Goal: Transaction & Acquisition: Book appointment/travel/reservation

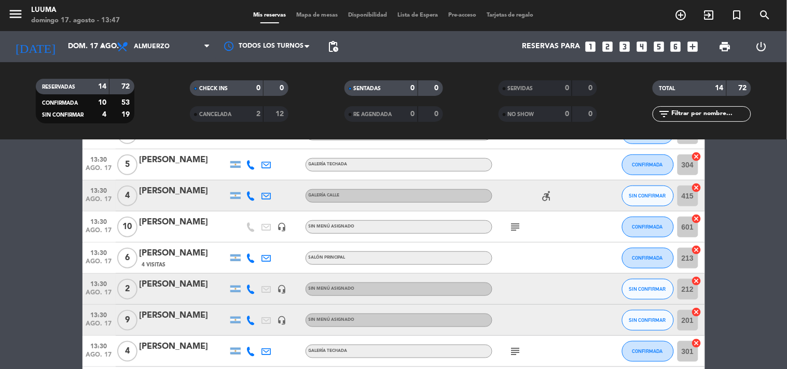
scroll to position [90, 0]
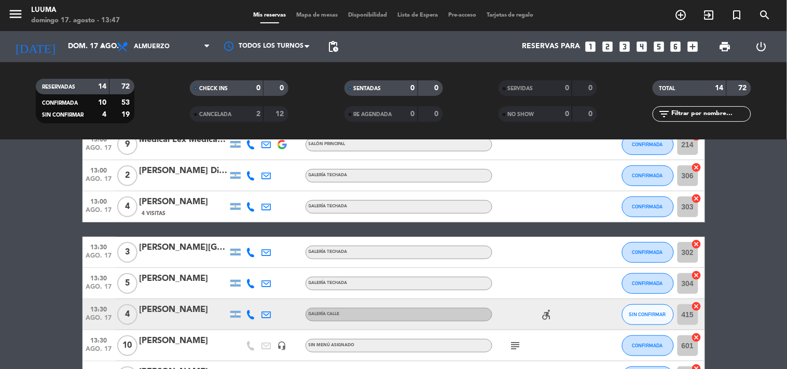
click at [328, 11] on div "Mis reservas Mapa de mesas Disponibilidad Lista de Espera Pre-acceso Tarjetas d…" at bounding box center [393, 15] width 291 height 9
click at [326, 14] on span "Mapa de mesas" at bounding box center [317, 15] width 52 height 6
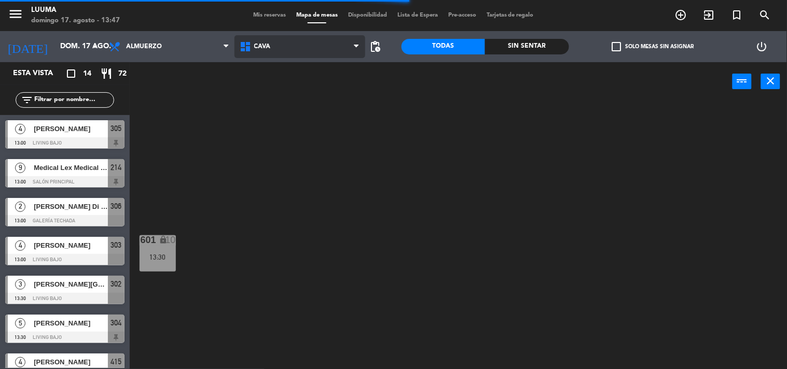
click at [329, 40] on span "Cava" at bounding box center [300, 46] width 131 height 23
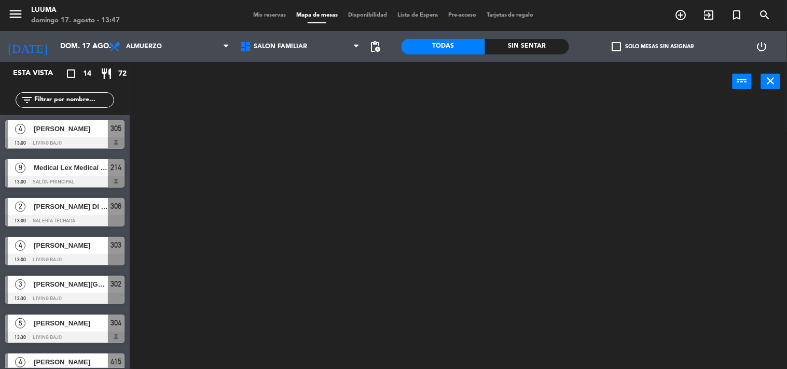
click at [323, 193] on ng-component "menu Luuma [DATE] 17. agosto - 13:47 Mis reservas Mapa de mesas Disponibilidad …" at bounding box center [393, 185] width 787 height 370
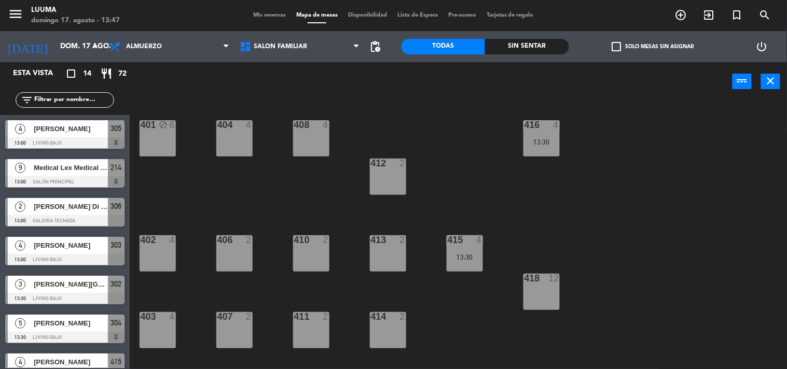
click at [552, 301] on div "418 12" at bounding box center [542, 292] width 36 height 36
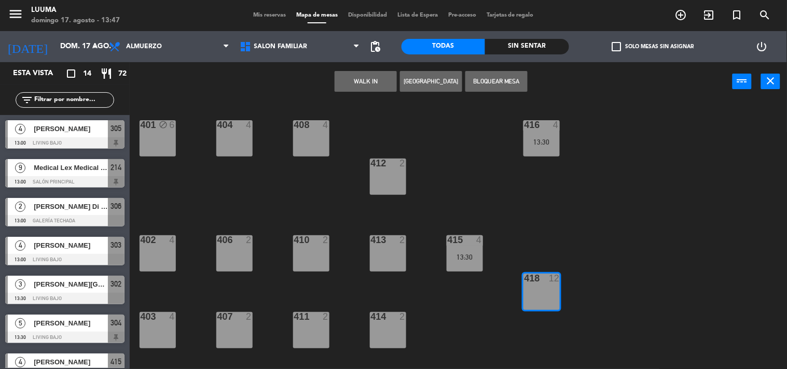
click at [413, 84] on button "[GEOGRAPHIC_DATA]" at bounding box center [431, 81] width 62 height 21
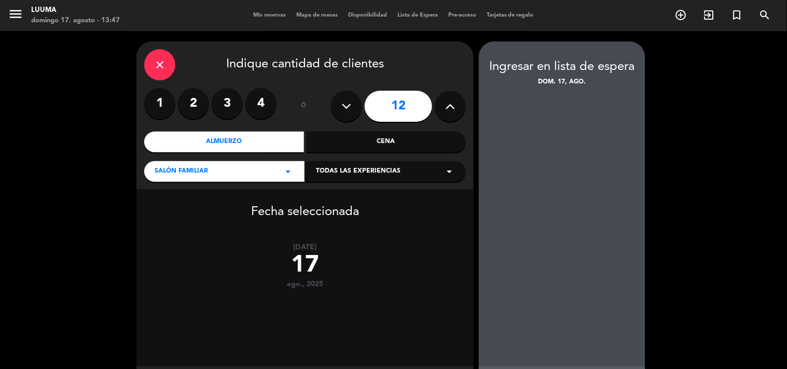
click at [342, 109] on icon at bounding box center [347, 107] width 10 height 16
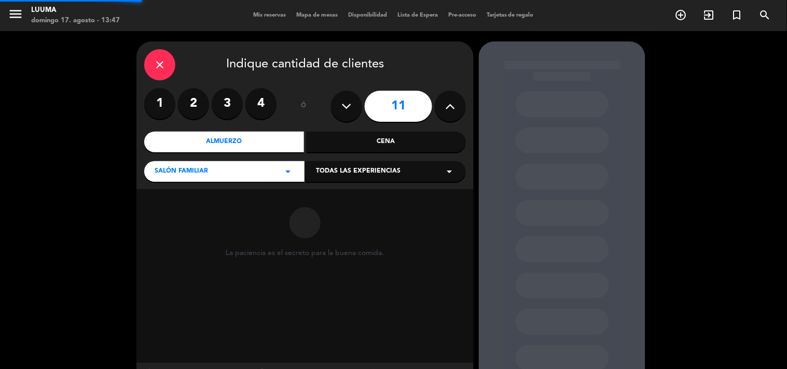
click at [342, 109] on icon at bounding box center [347, 107] width 10 height 16
type input "10"
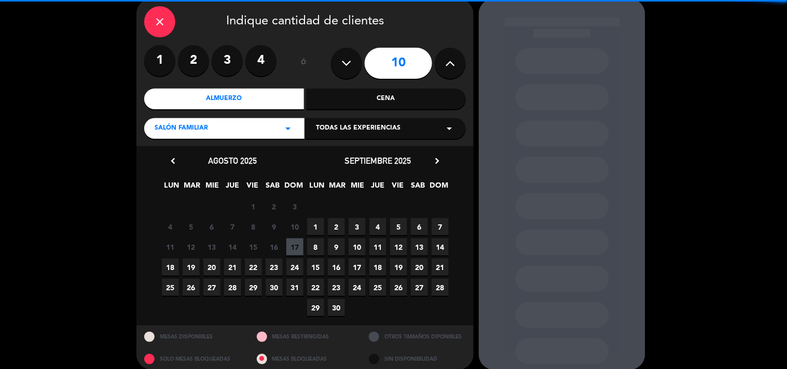
scroll to position [54, 0]
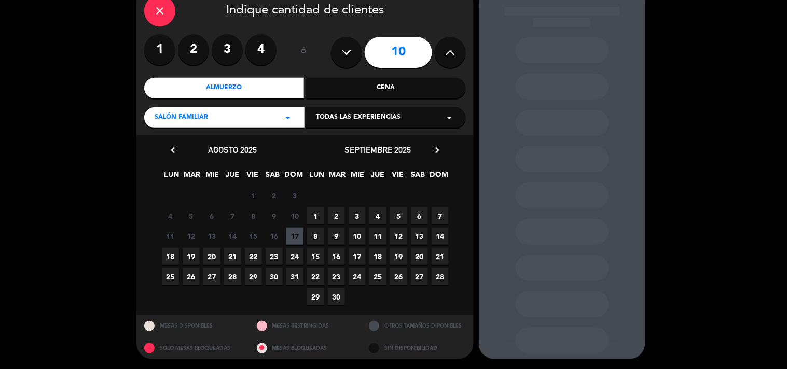
click at [291, 235] on span "17" at bounding box center [294, 236] width 17 height 17
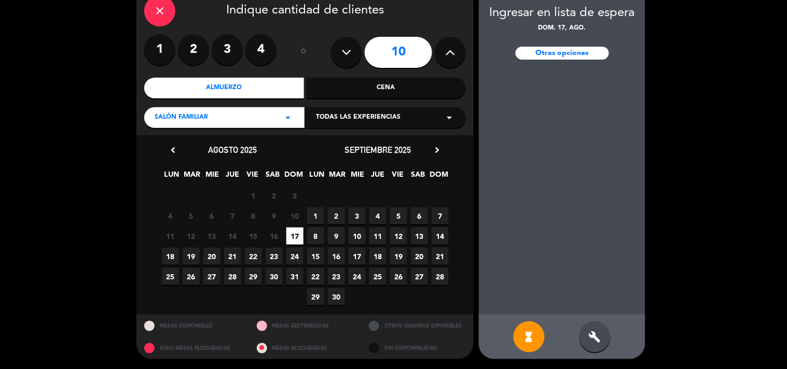
click at [598, 328] on div "build" at bounding box center [595, 337] width 31 height 31
